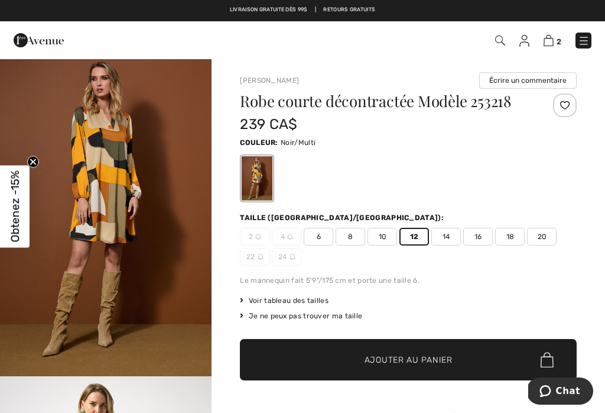
scroll to position [612, 0]
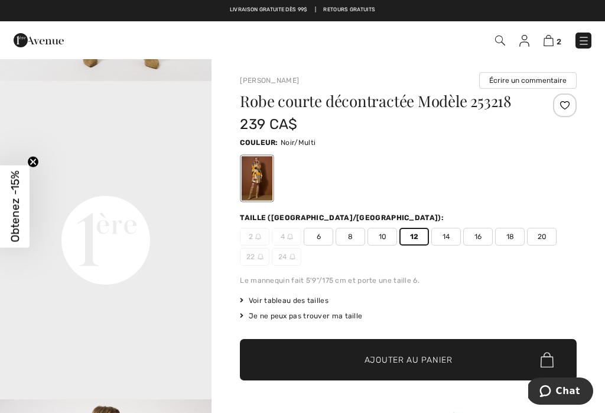
click at [477, 163] on div at bounding box center [408, 178] width 337 height 49
click at [559, 37] on span "2" at bounding box center [559, 41] width 5 height 9
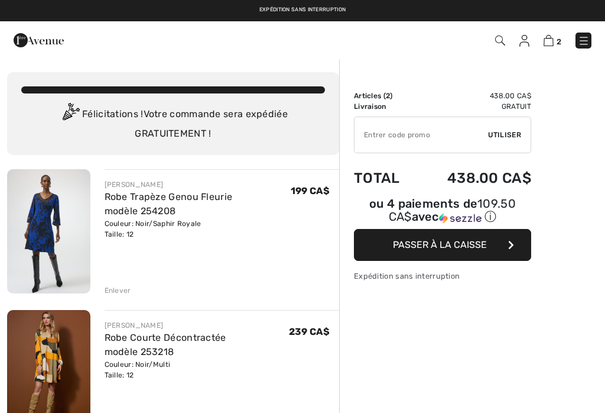
click at [122, 292] on div "Enlever" at bounding box center [118, 290] width 27 height 11
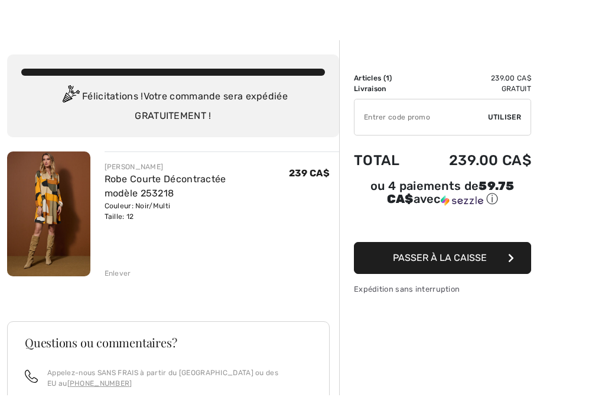
scroll to position [18, 0]
click at [182, 182] on link "Robe Courte Décontractée modèle 253218" at bounding box center [166, 185] width 122 height 25
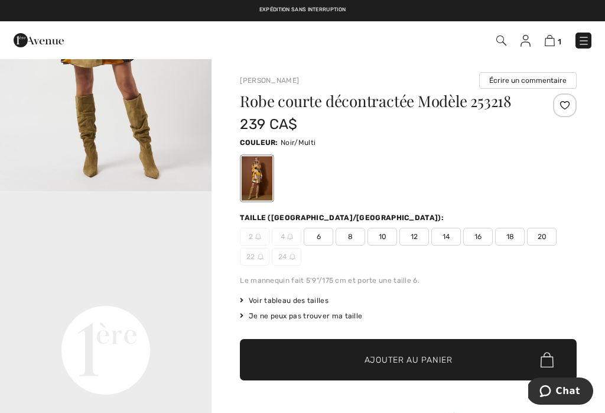
scroll to position [502, 0]
click at [552, 44] on img at bounding box center [550, 40] width 10 height 11
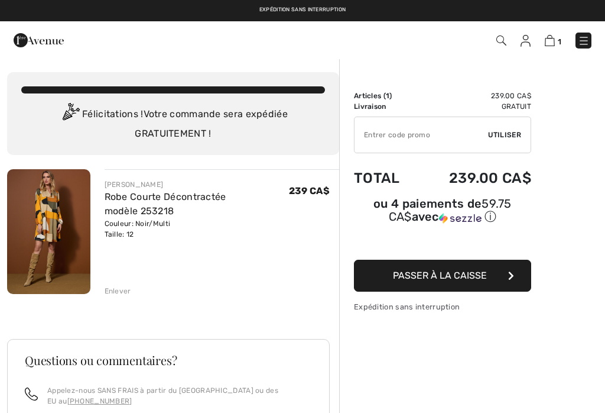
click at [420, 135] on input "TEXT" at bounding box center [422, 134] width 134 height 35
type input "NEW15"
click at [513, 130] on span "Utiliser" at bounding box center [504, 134] width 33 height 11
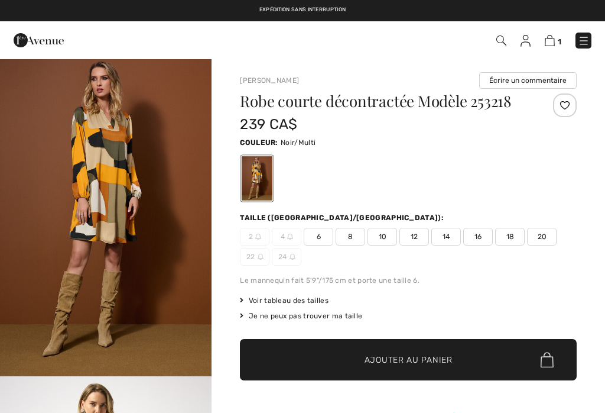
checkbox input "true"
click at [513, 110] on div "Robe courte décontractée Modèle 253218" at bounding box center [380, 103] width 281 height 20
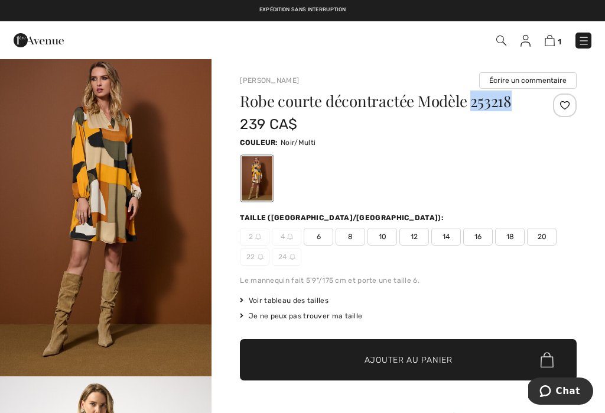
click at [528, 186] on div at bounding box center [408, 178] width 337 height 49
click at [558, 37] on span "1" at bounding box center [560, 41] width 4 height 9
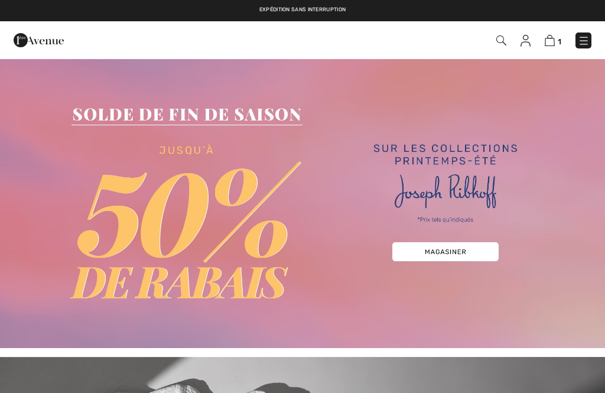
click at [525, 41] on img at bounding box center [526, 41] width 10 height 12
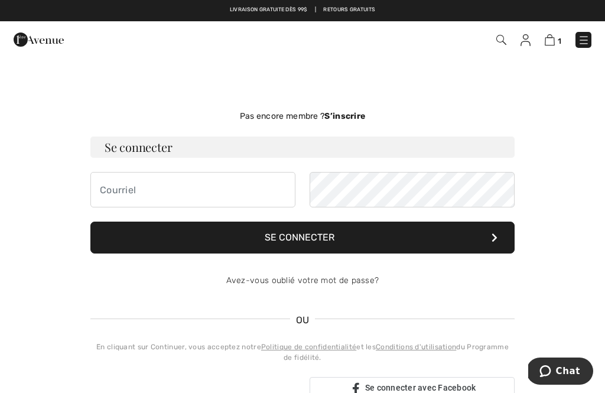
click at [354, 114] on strong "S’inscrire" at bounding box center [345, 116] width 41 height 10
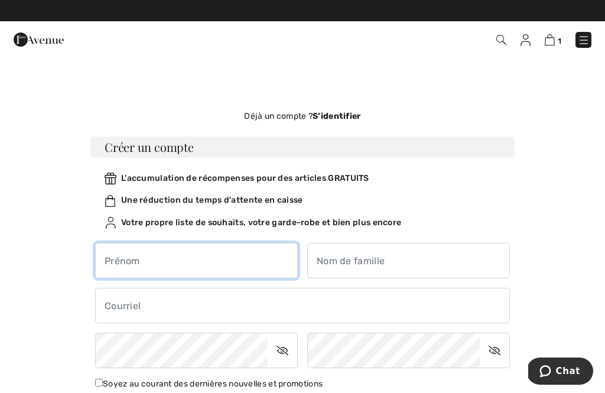
click at [176, 261] on input "text" at bounding box center [196, 260] width 203 height 35
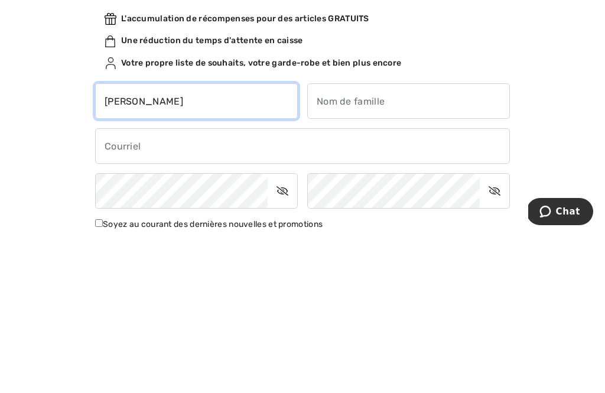
type input "[PERSON_NAME]"
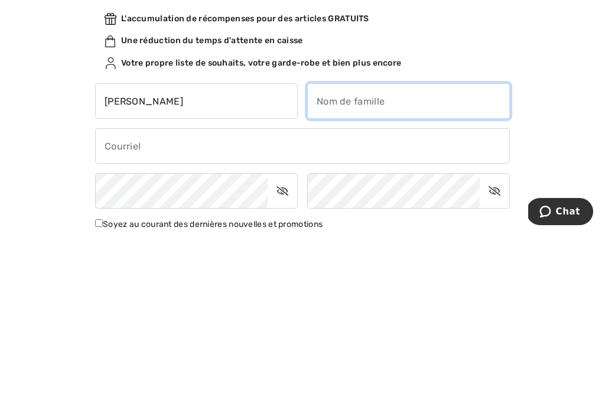
click at [369, 243] on input "text" at bounding box center [408, 260] width 203 height 35
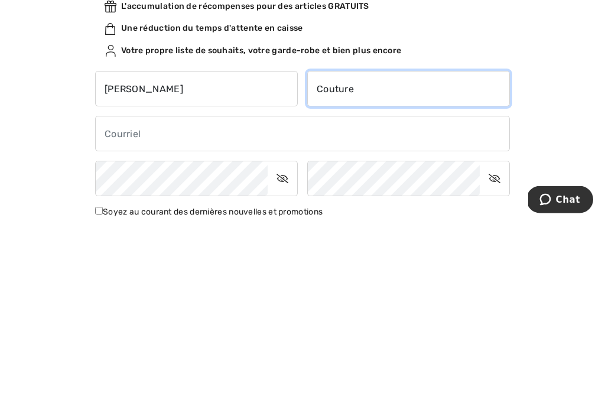
type input "Couture"
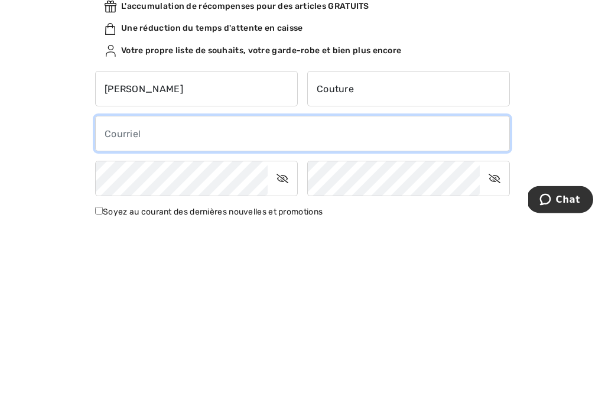
click at [209, 288] on input "email" at bounding box center [302, 305] width 415 height 35
type input "couture.rene@cgocable.ca"
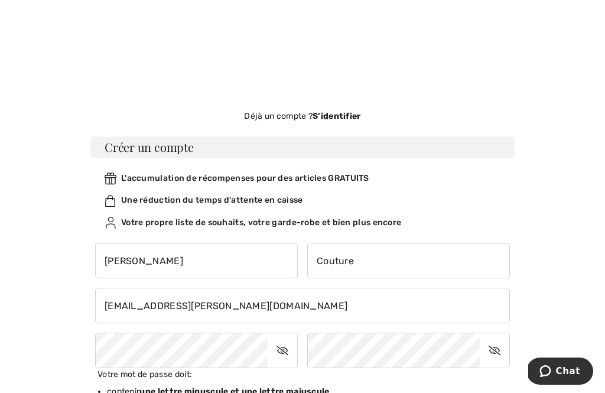
scroll to position [212, 0]
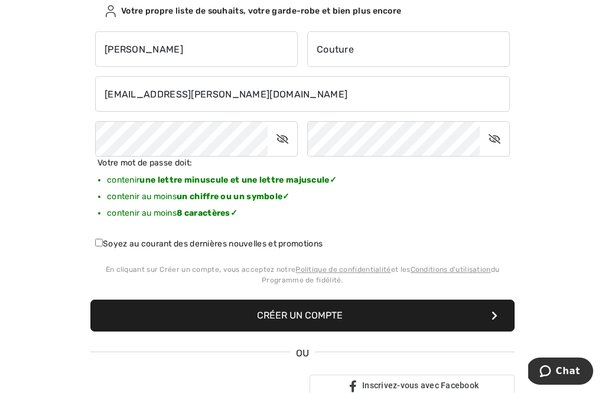
click at [285, 140] on icon at bounding box center [283, 138] width 30 height 27
click at [345, 315] on button "Créer un compte" at bounding box center [302, 316] width 424 height 32
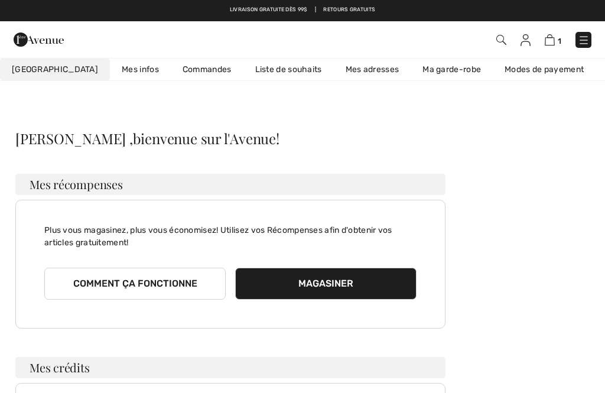
click at [555, 43] on img at bounding box center [550, 39] width 10 height 11
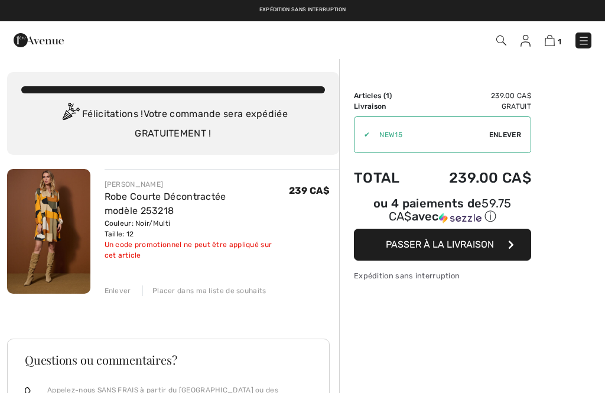
checkbox input "true"
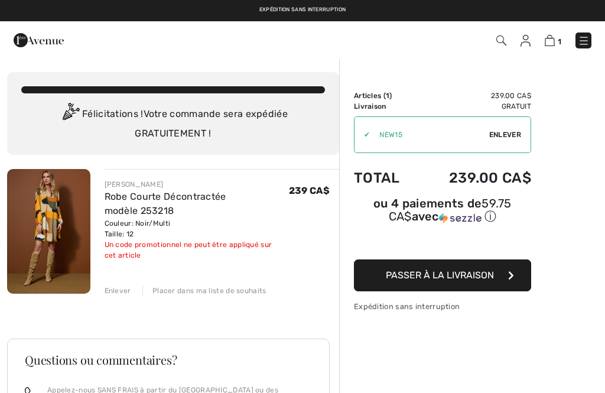
click at [553, 38] on img at bounding box center [550, 40] width 10 height 11
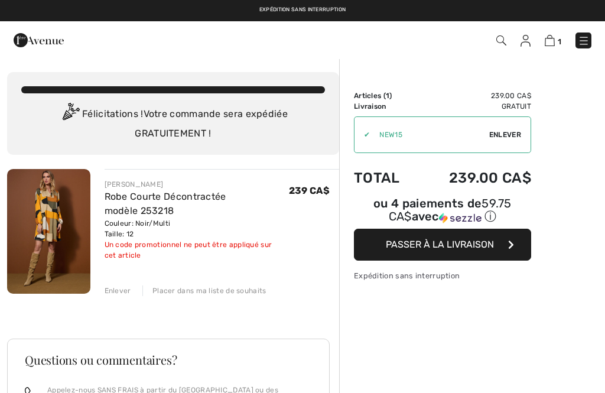
checkbox input "true"
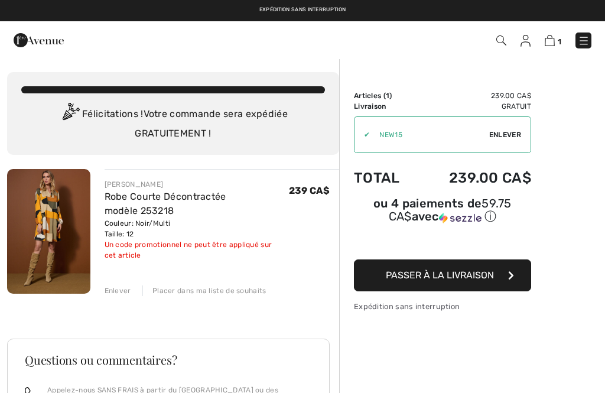
click at [122, 293] on div "Enlever" at bounding box center [118, 291] width 27 height 11
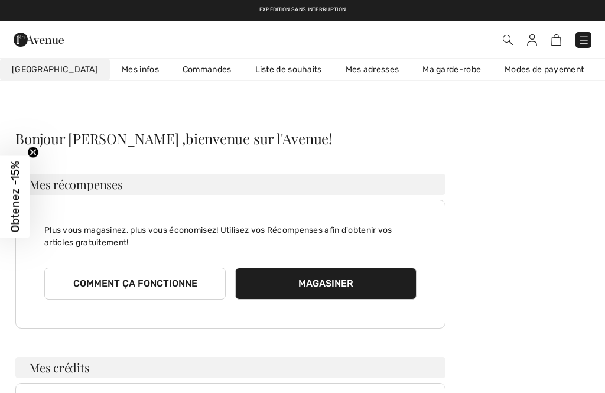
click at [511, 44] on img at bounding box center [508, 40] width 10 height 10
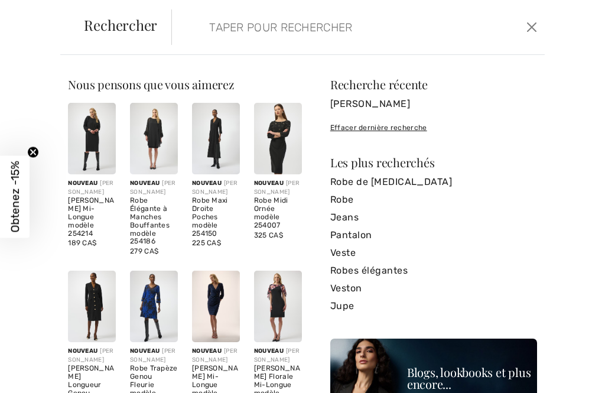
click at [222, 31] on input "search" at bounding box center [321, 26] width 242 height 35
click at [215, 29] on input "search" at bounding box center [321, 26] width 242 height 35
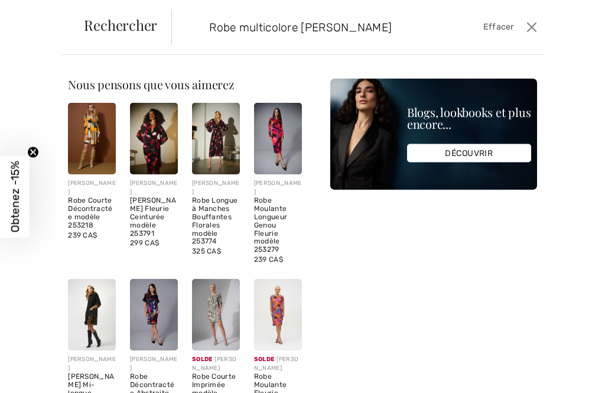
type input "Robe multicolore joseph Ribkoff"
click at [95, 123] on img at bounding box center [92, 139] width 48 height 72
click at [78, 207] on div "Robe Courte Décontractée modèle 253218" at bounding box center [92, 213] width 48 height 33
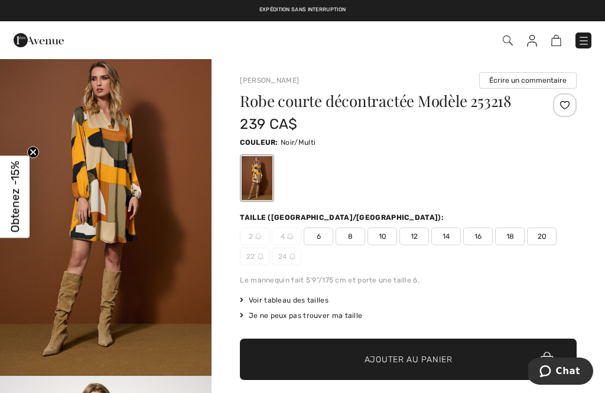
click at [416, 239] on span "12" at bounding box center [415, 237] width 30 height 18
click at [448, 361] on span "Ajouter au panier" at bounding box center [409, 359] width 88 height 12
click at [553, 38] on img at bounding box center [550, 40] width 10 height 11
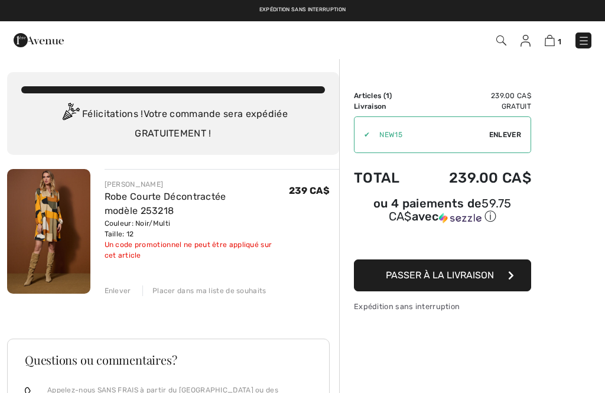
click at [427, 134] on input "TEXT" at bounding box center [429, 134] width 119 height 35
click at [513, 130] on span "Enlever" at bounding box center [505, 134] width 32 height 11
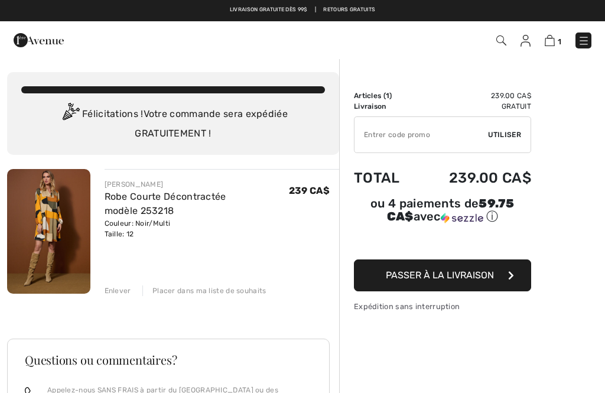
click at [375, 130] on input "TEXT" at bounding box center [422, 134] width 134 height 35
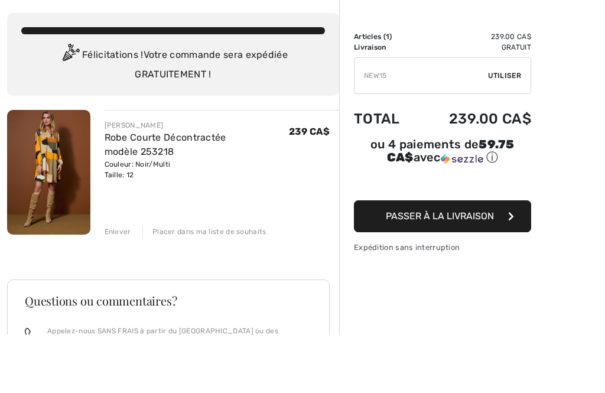
type input "NEW15"
click at [507, 116] on div "✔ Utiliser Enlever" at bounding box center [442, 134] width 177 height 37
click at [517, 73] on span "Utiliser" at bounding box center [504, 75] width 33 height 11
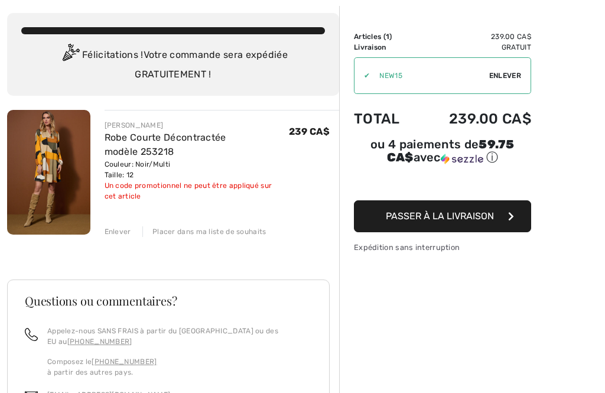
scroll to position [0, 0]
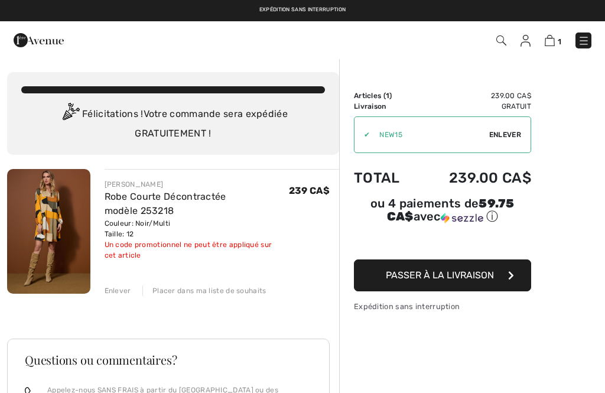
click at [526, 41] on img at bounding box center [526, 41] width 10 height 12
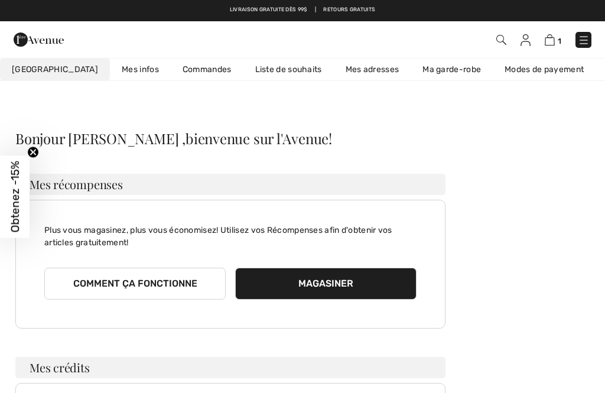
click at [527, 37] on img at bounding box center [526, 40] width 10 height 12
click at [585, 37] on img at bounding box center [584, 40] width 12 height 12
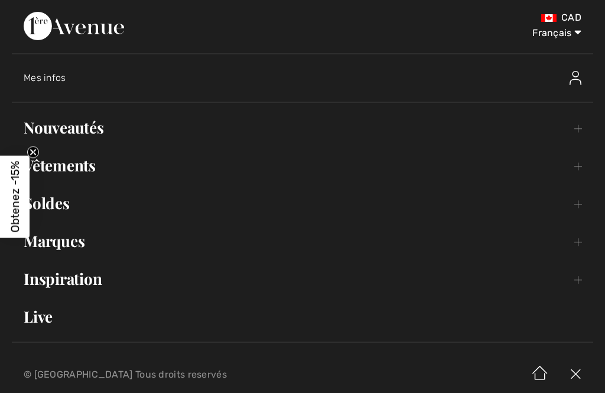
click at [578, 81] on img at bounding box center [576, 78] width 12 height 14
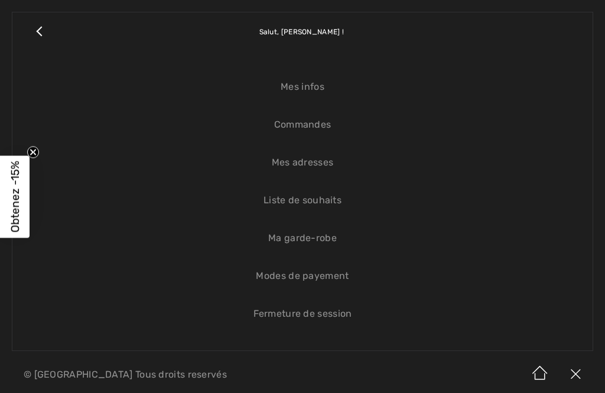
click at [332, 316] on link "Fermeture de session" at bounding box center [302, 314] width 557 height 26
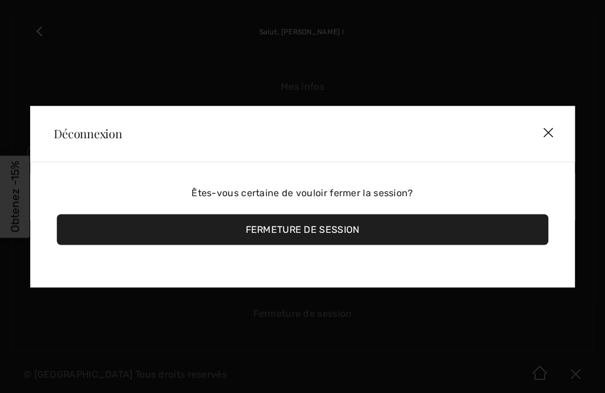
click at [339, 228] on div "Fermeture de session" at bounding box center [303, 229] width 492 height 31
